Goal: Navigation & Orientation: Find specific page/section

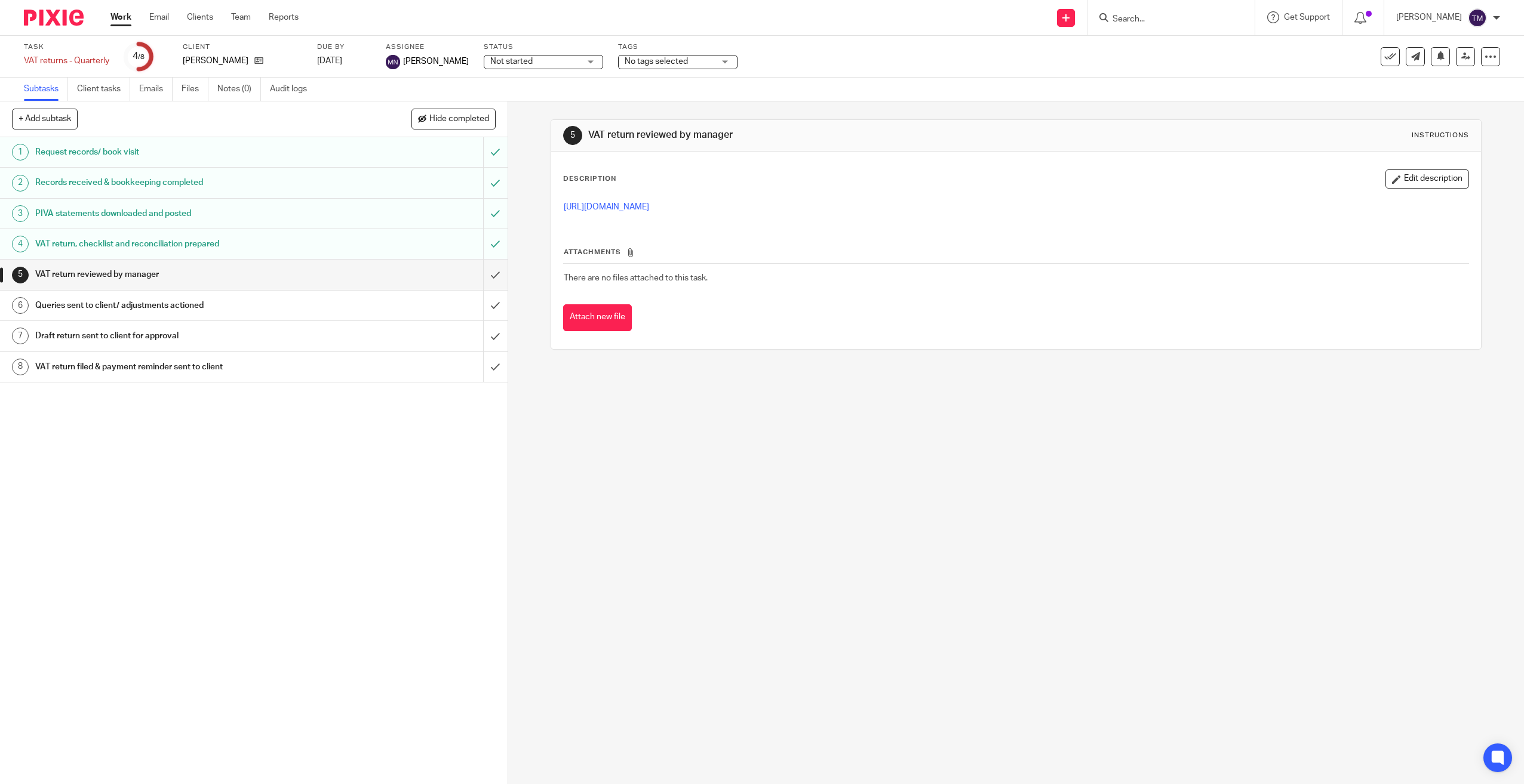
click at [115, 23] on link "Work" at bounding box center [121, 17] width 21 height 12
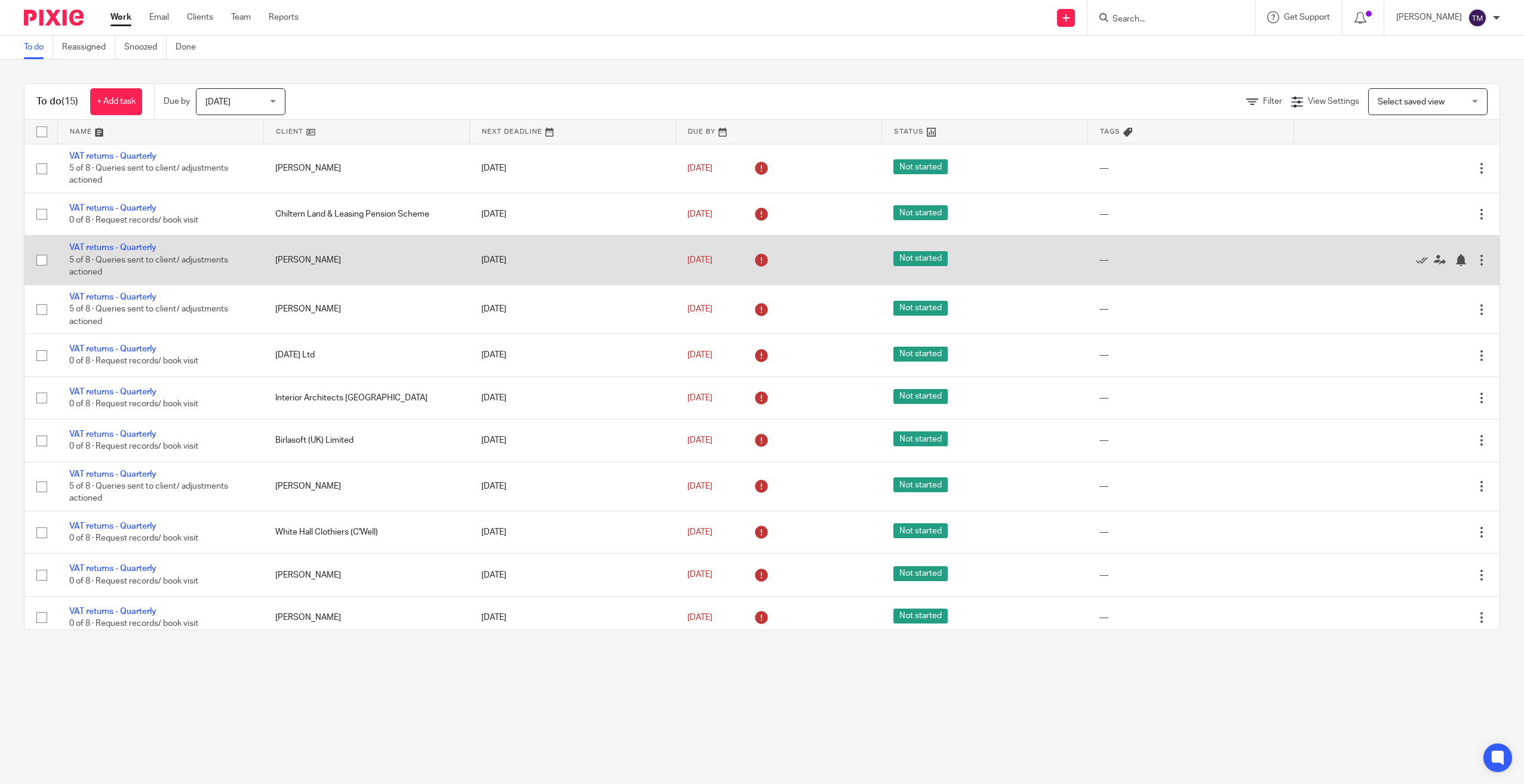
click at [129, 243] on td "VAT returns - Quarterly 5 of 8 · Queries sent to client/ adjustments actioned" at bounding box center [160, 260] width 206 height 49
click at [132, 249] on link "VAT returns - Quarterly" at bounding box center [113, 248] width 87 height 9
